Goal: Navigation & Orientation: Find specific page/section

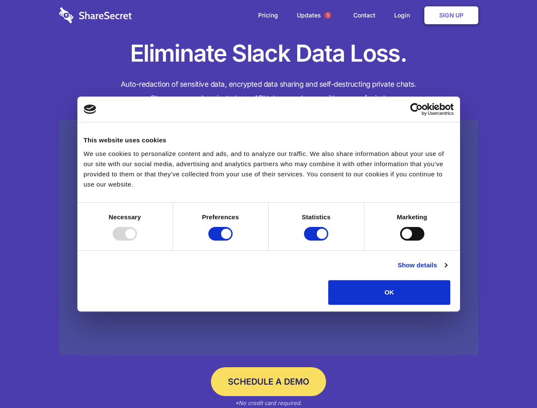
click at [137, 240] on div at bounding box center [125, 234] width 24 height 14
click at [232, 240] on input "Preferences" at bounding box center [220, 234] width 24 height 14
checkbox input "false"
click at [317, 240] on input "Statistics" at bounding box center [316, 234] width 24 height 14
checkbox input "false"
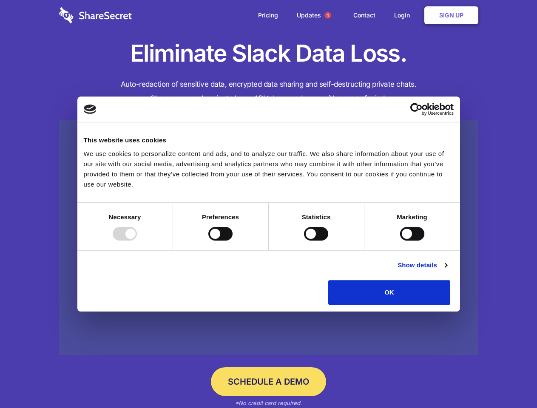
click at [400, 240] on input "Marketing" at bounding box center [412, 234] width 24 height 14
checkbox input "true"
click at [447, 270] on link "Show details" at bounding box center [421, 265] width 49 height 10
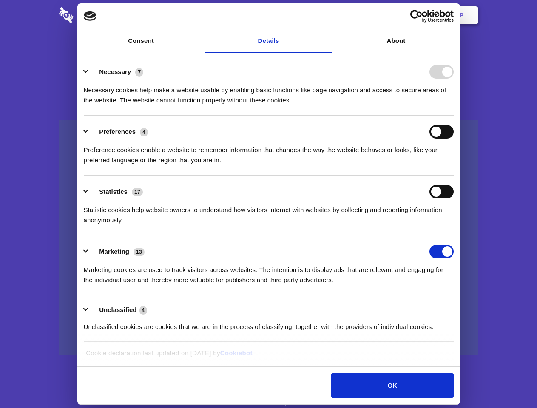
click at [453, 79] on div "Necessary 7" at bounding box center [269, 72] width 370 height 14
click at [327, 15] on span "1" at bounding box center [327, 15] width 7 height 7
